Goal: Book appointment/travel/reservation

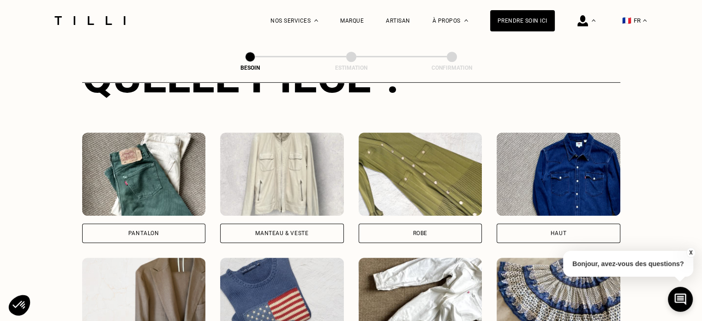
click at [173, 185] on img at bounding box center [144, 173] width 124 height 83
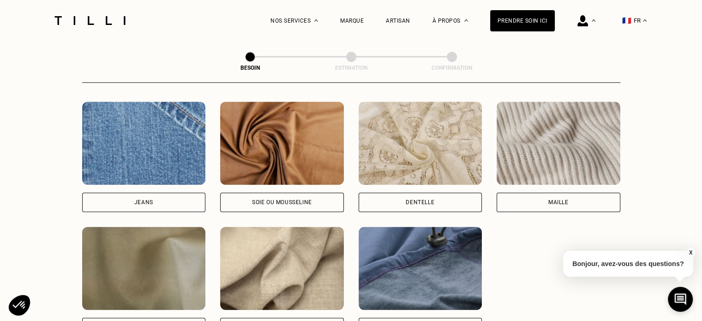
scroll to position [987, 0]
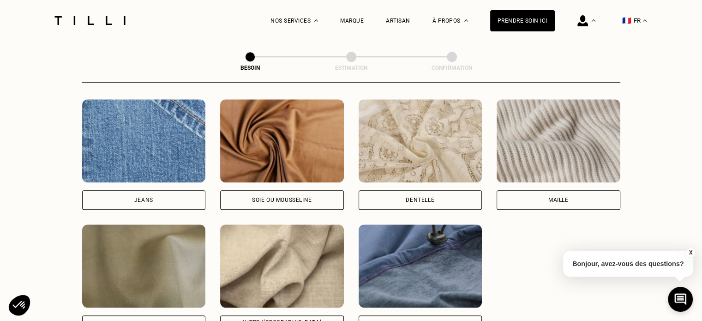
click at [160, 144] on img at bounding box center [144, 140] width 124 height 83
select select "FR"
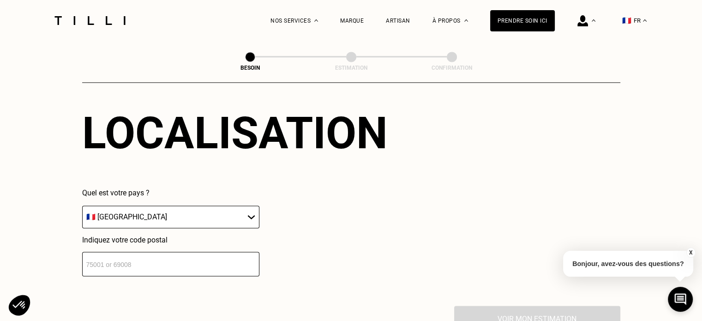
scroll to position [1331, 0]
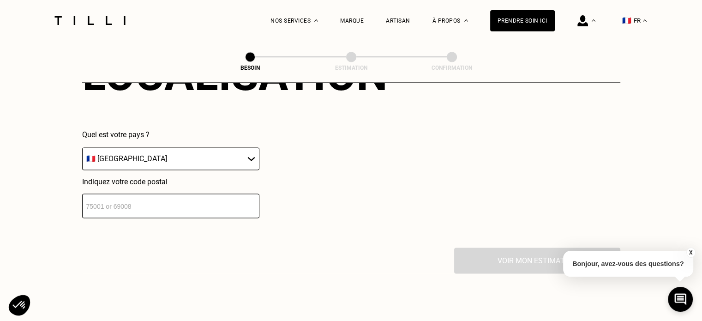
click at [175, 199] on input "number" at bounding box center [170, 205] width 177 height 24
type input "59800"
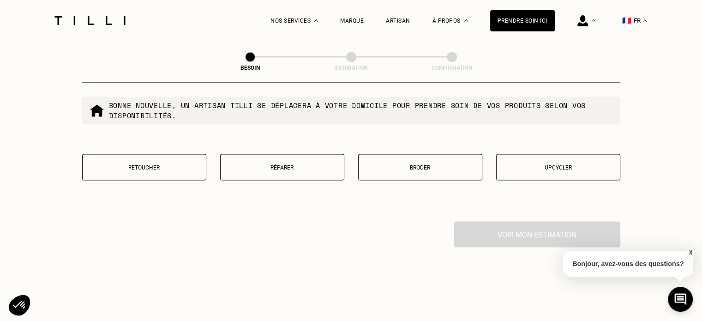
scroll to position [1607, 0]
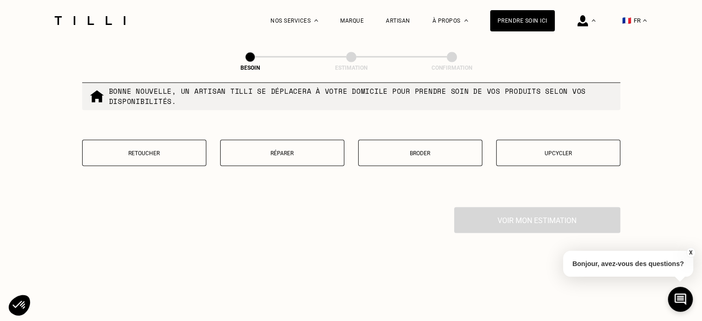
click at [292, 149] on p "Réparer" at bounding box center [282, 152] width 114 height 6
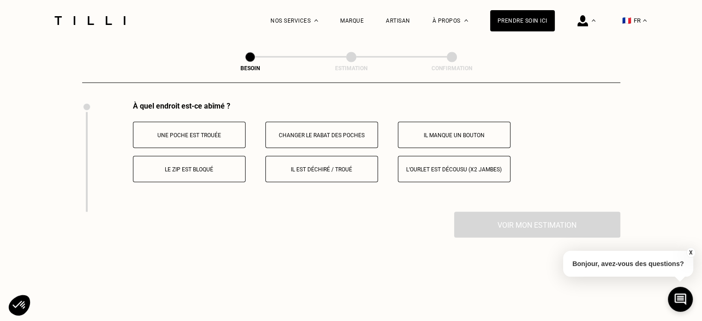
scroll to position [1697, 0]
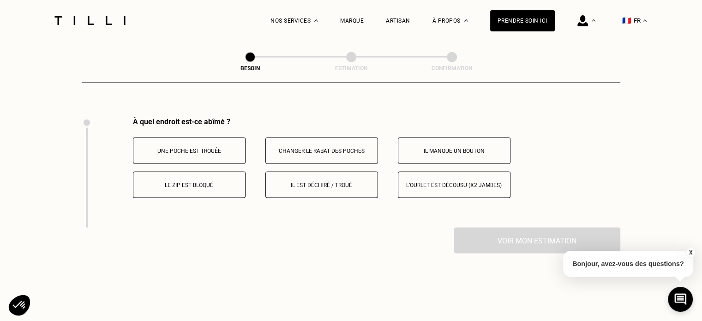
click at [234, 181] on p "Le zip est bloqué" at bounding box center [189, 184] width 102 height 6
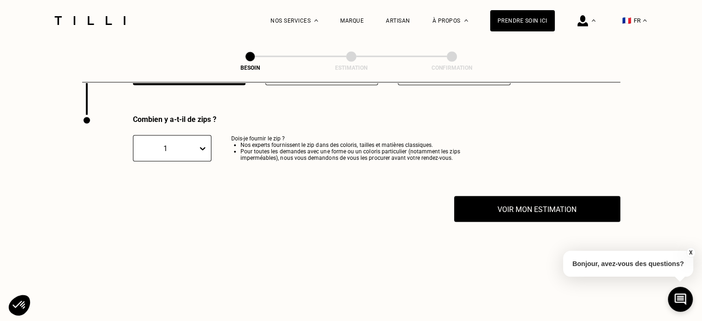
scroll to position [1815, 0]
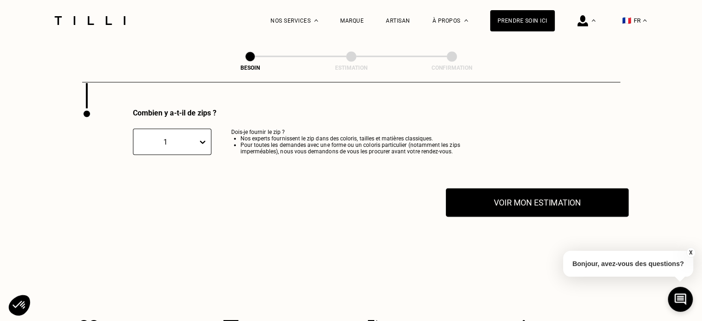
click at [509, 199] on button "Voir mon estimation" at bounding box center [537, 202] width 183 height 29
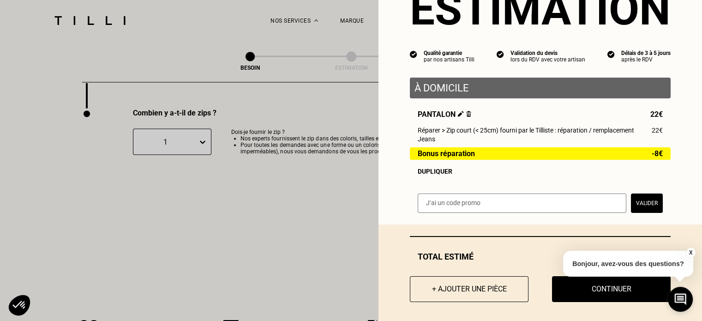
scroll to position [54, 0]
